Goal: Book appointment/travel/reservation

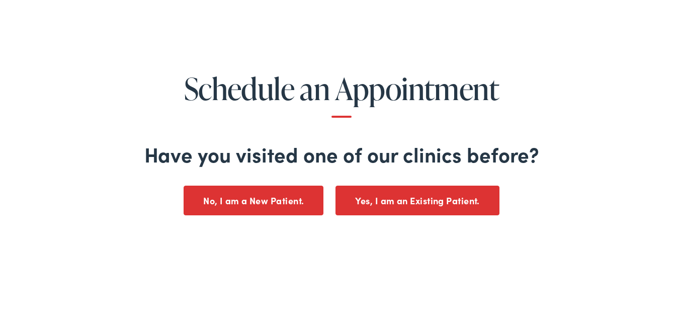
scroll to position [81, 0]
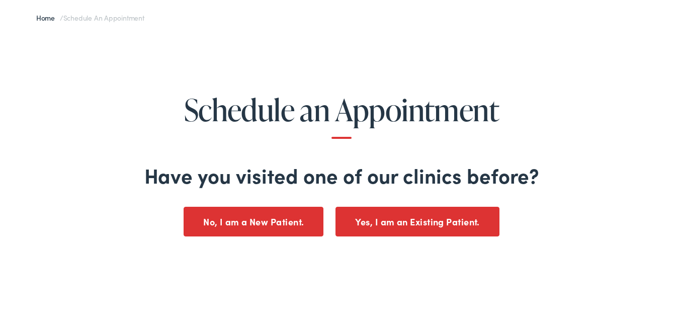
click at [390, 214] on button "Yes, I am an Existing Patient." at bounding box center [418, 220] width 164 height 30
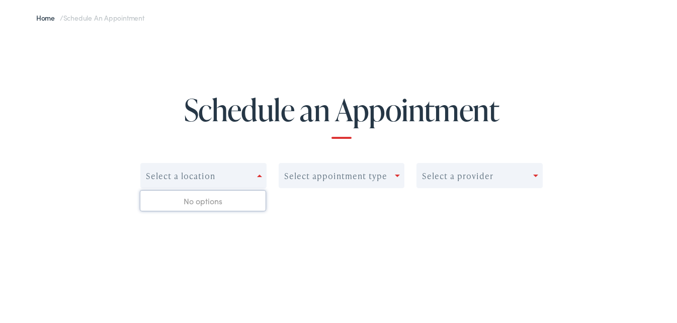
click at [257, 174] on span at bounding box center [259, 174] width 5 height 3
click at [253, 175] on div "Select a location" at bounding box center [199, 174] width 116 height 14
click at [354, 183] on div "Select appointment type" at bounding box center [342, 174] width 126 height 25
click at [469, 181] on div "Select a provider" at bounding box center [475, 174] width 116 height 14
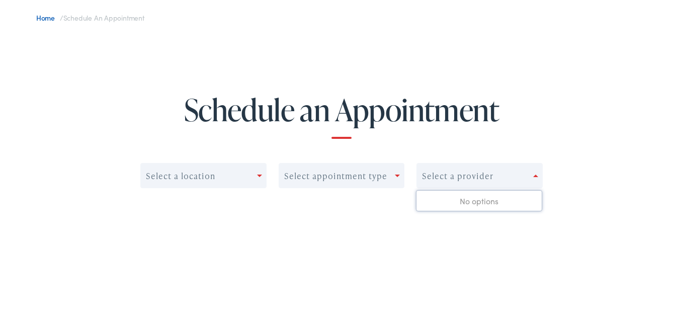
click at [41, 13] on link "Home" at bounding box center [48, 16] width 24 height 10
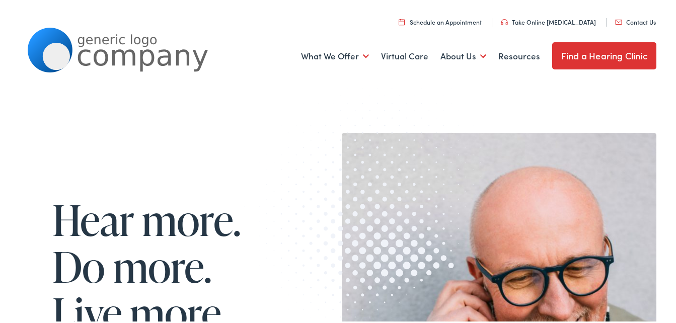
click at [574, 52] on link "Find a Hearing Clinic" at bounding box center [604, 53] width 104 height 27
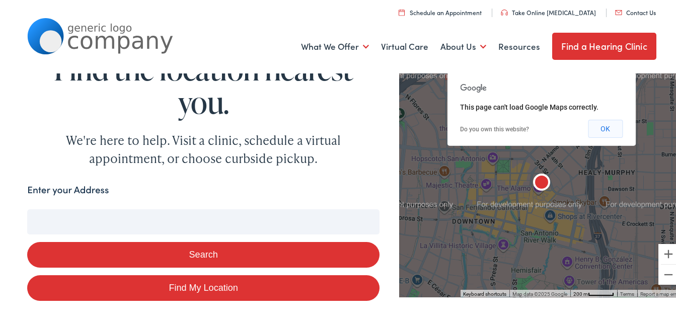
click at [593, 134] on button "OK" at bounding box center [605, 127] width 35 height 18
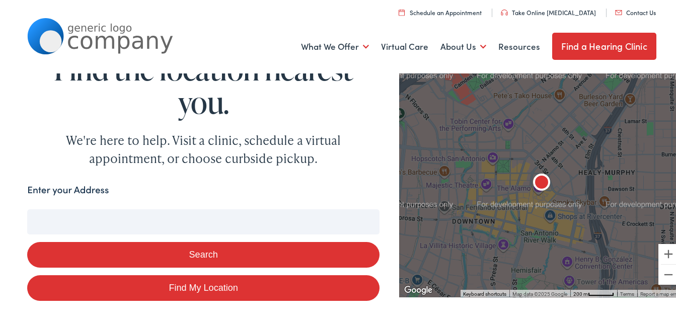
click at [67, 205] on form "Enter your Address Search Find My Location" at bounding box center [203, 240] width 352 height 119
click at [69, 217] on input "Enter your Address" at bounding box center [203, 219] width 352 height 25
type input "Has"
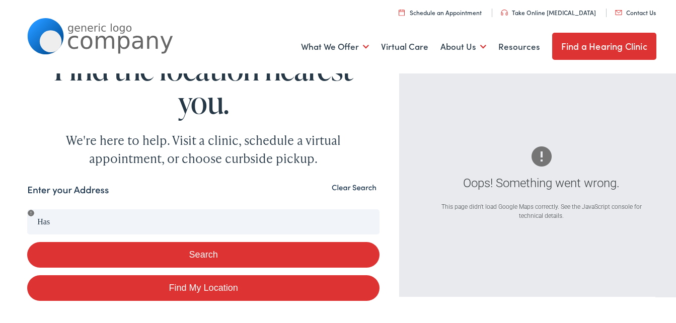
click at [332, 185] on button "Clear Search" at bounding box center [354, 186] width 51 height 10
